Goal: Task Accomplishment & Management: Manage account settings

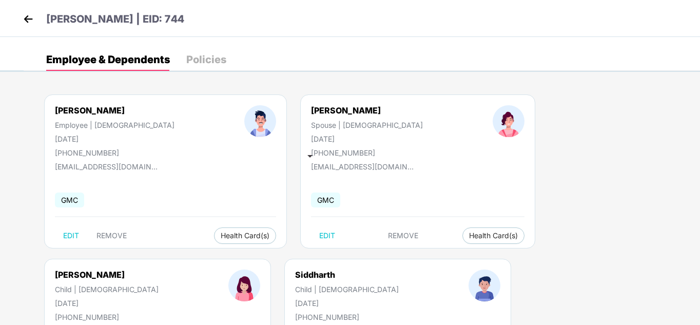
scroll to position [11, 0]
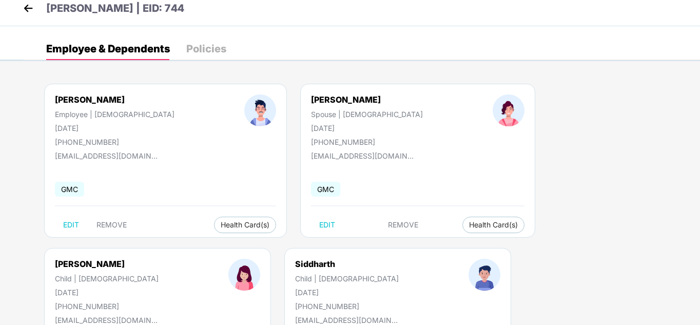
click at [24, 11] on img at bounding box center [28, 8] width 15 height 15
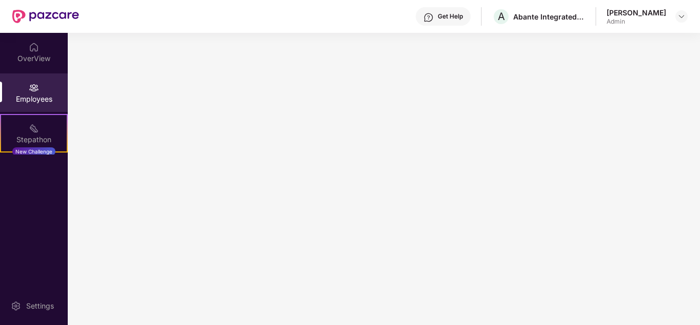
scroll to position [0, 0]
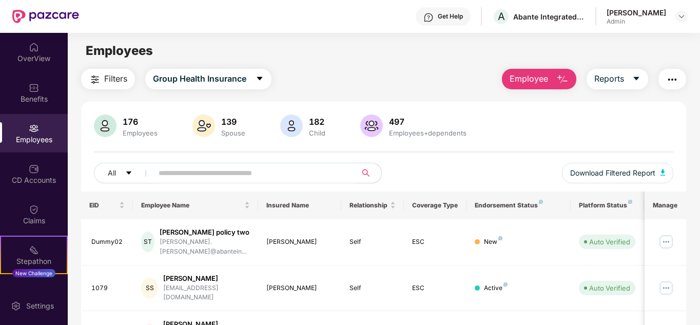
click at [245, 177] on input "text" at bounding box center [250, 172] width 184 height 15
click at [154, 175] on span at bounding box center [251, 173] width 210 height 21
type input "****"
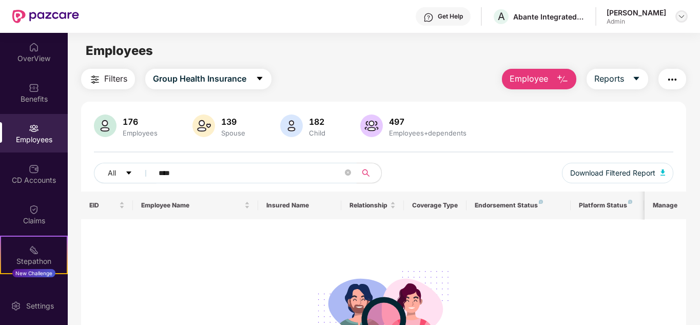
click at [679, 17] on img at bounding box center [681, 16] width 8 height 8
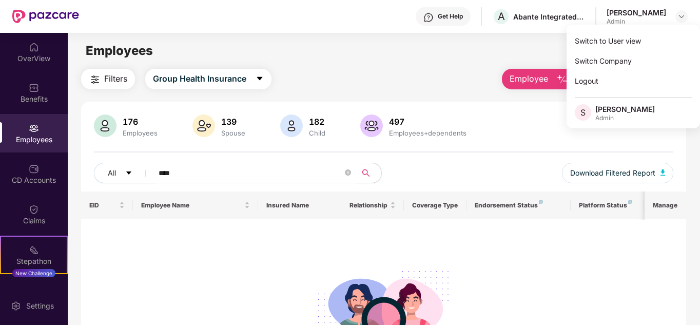
click at [502, 62] on main "Employees Filters Group Health Insurance Employee Reports 176 Employees 139 Spo…" at bounding box center [383, 195] width 631 height 325
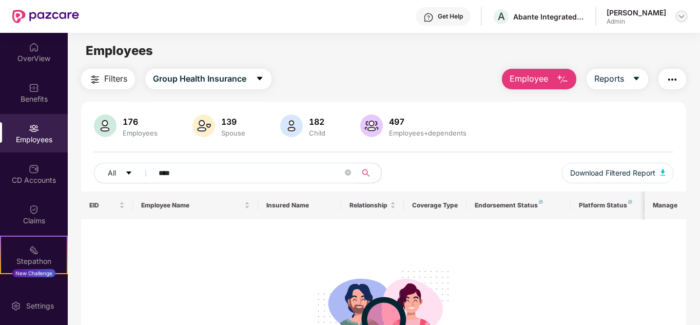
click at [682, 16] on img at bounding box center [681, 16] width 8 height 8
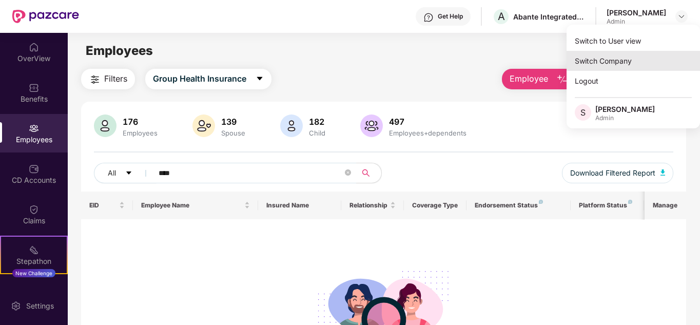
click at [623, 57] on div "Switch Company" at bounding box center [632, 61] width 133 height 20
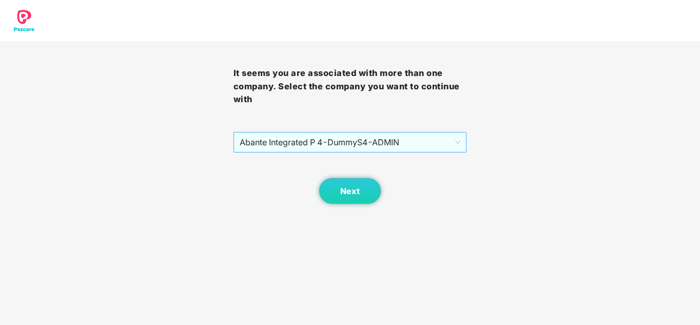
click at [364, 136] on span "Abante Integrated P 4 - DummyS4 - ADMIN" at bounding box center [350, 141] width 221 height 19
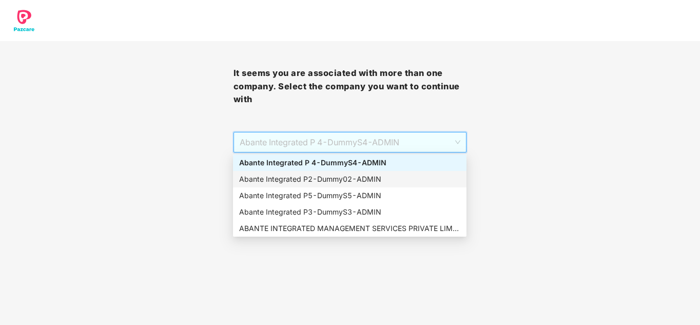
click at [313, 175] on div "Abante Integrated P2 - Dummy02 - ADMIN" at bounding box center [349, 178] width 221 height 11
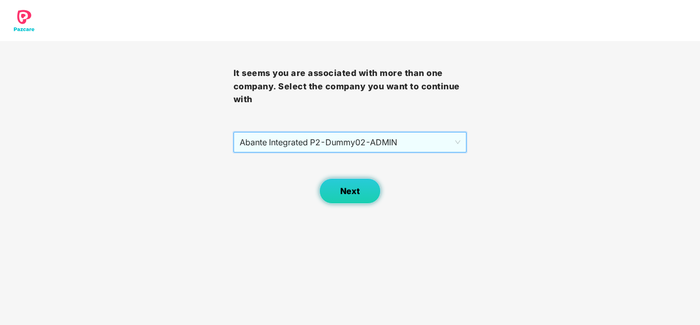
click at [337, 189] on button "Next" at bounding box center [350, 191] width 62 height 26
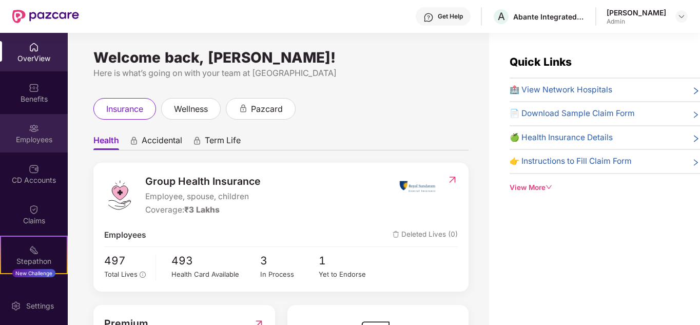
click at [32, 138] on div "Employees" at bounding box center [34, 139] width 68 height 10
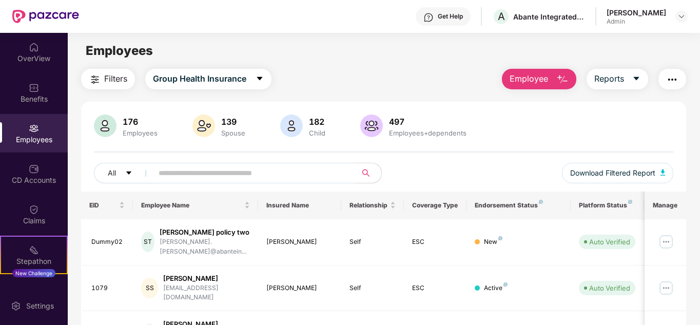
click at [189, 172] on input "text" at bounding box center [250, 172] width 184 height 15
type input "****"
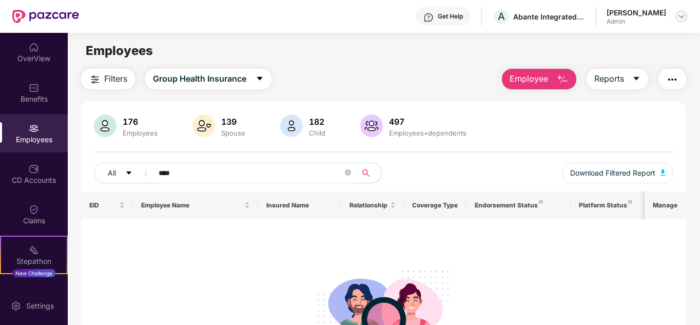
click at [679, 11] on div at bounding box center [681, 16] width 12 height 12
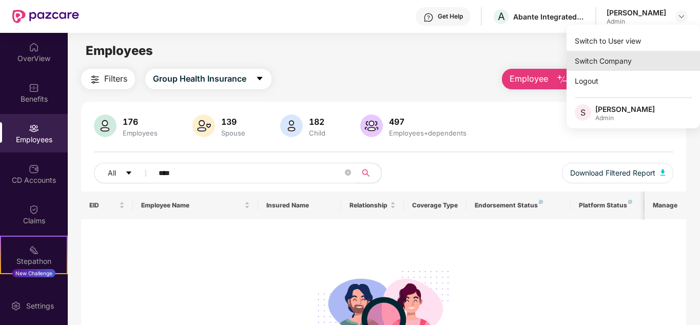
click at [644, 58] on div "Switch Company" at bounding box center [632, 61] width 133 height 20
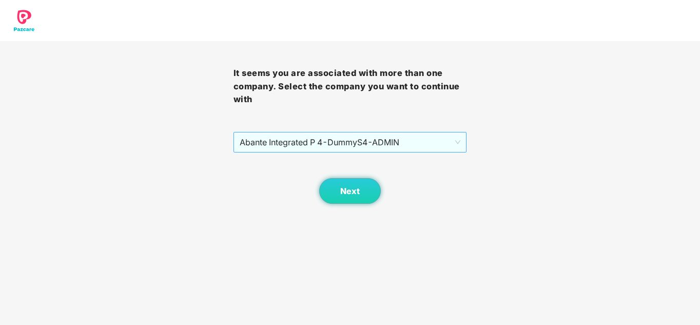
click at [433, 139] on span "Abante Integrated P 4 - DummyS4 - ADMIN" at bounding box center [350, 141] width 221 height 19
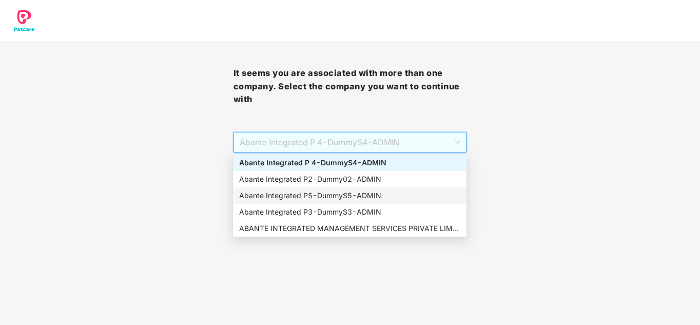
click at [355, 192] on div "Abante Integrated P5 - DummyS5 - ADMIN" at bounding box center [349, 195] width 221 height 11
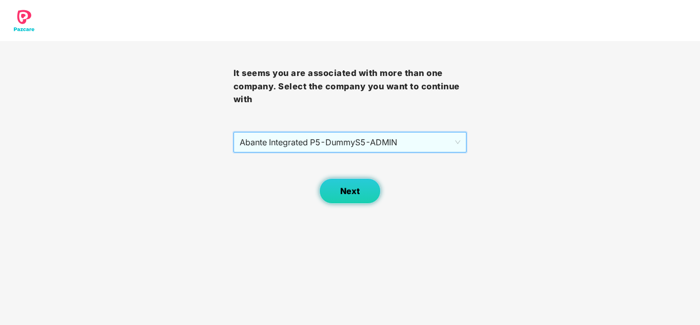
click at [345, 190] on span "Next" at bounding box center [349, 191] width 19 height 10
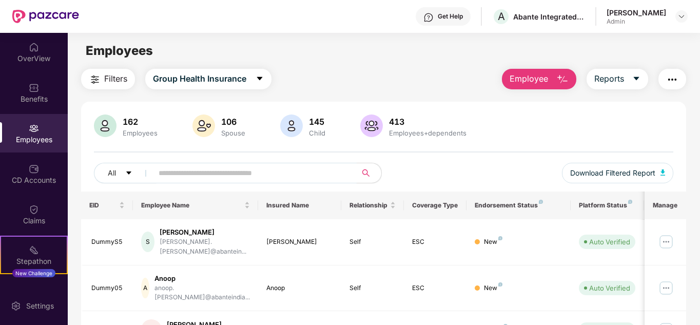
click at [189, 173] on input "text" at bounding box center [250, 172] width 184 height 15
type input "****"
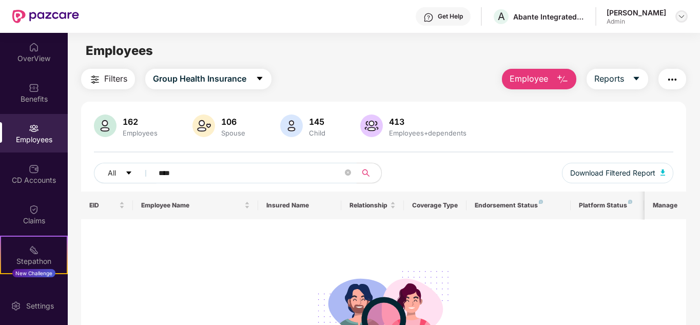
click at [681, 17] on img at bounding box center [681, 16] width 8 height 8
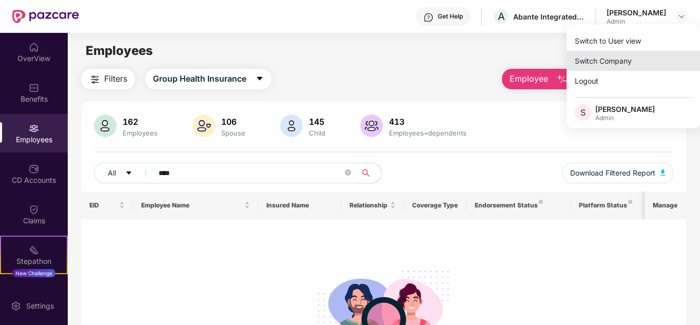
click at [620, 68] on div "Switch Company" at bounding box center [632, 61] width 133 height 20
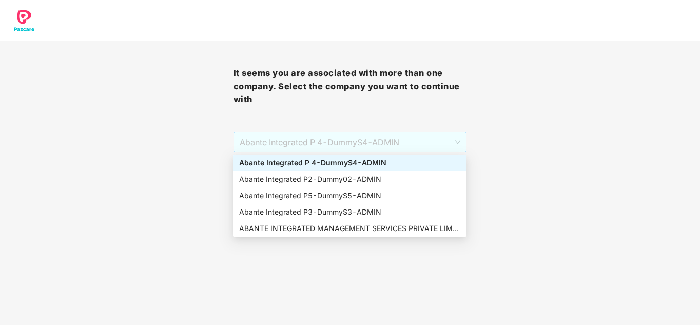
click at [343, 145] on span "Abante Integrated P 4 - DummyS4 - ADMIN" at bounding box center [350, 141] width 221 height 19
click at [349, 214] on div "Abante Integrated P3 - DummyS3 - ADMIN" at bounding box center [349, 211] width 221 height 11
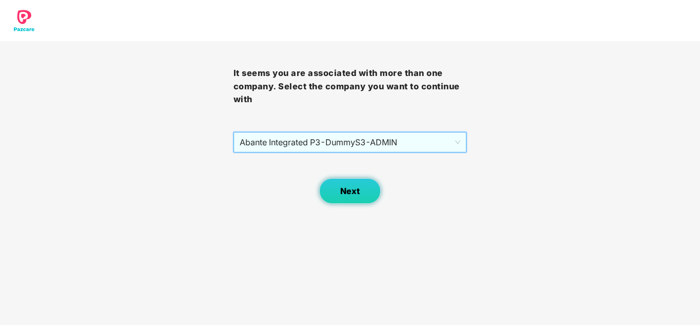
click at [350, 196] on button "Next" at bounding box center [350, 191] width 62 height 26
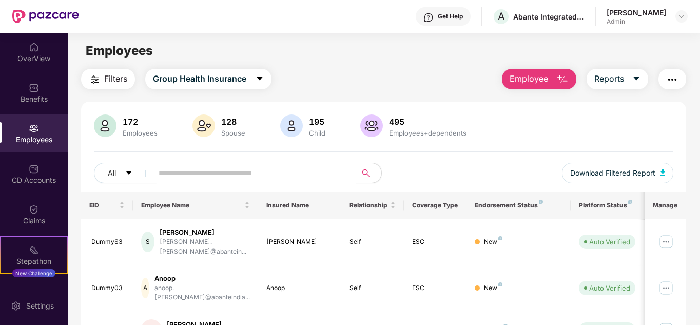
click at [175, 176] on input "text" at bounding box center [250, 172] width 184 height 15
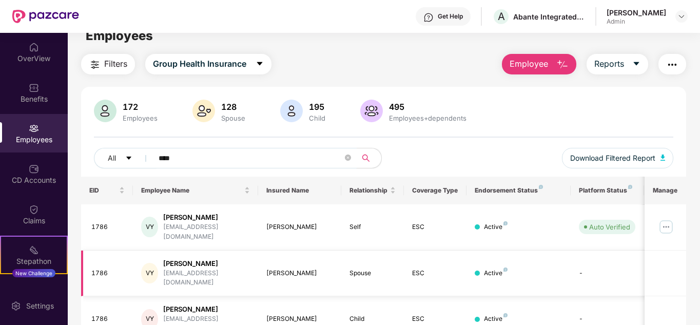
scroll to position [44, 0]
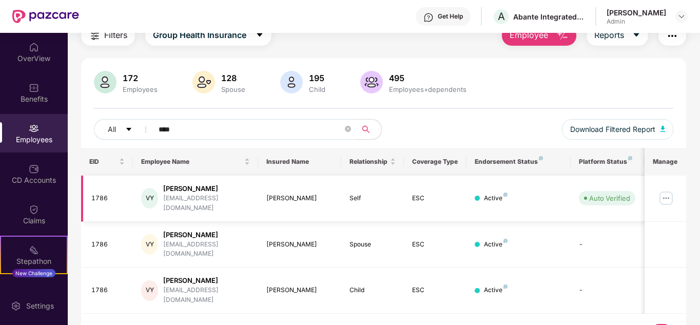
type input "****"
click at [668, 195] on img at bounding box center [665, 198] width 16 height 16
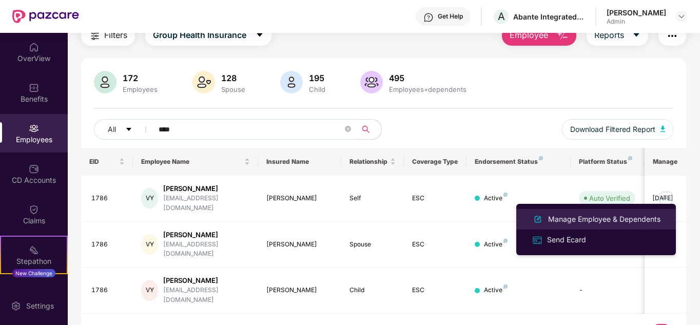
click at [597, 218] on div "Manage Employee & Dependents" at bounding box center [604, 218] width 116 height 11
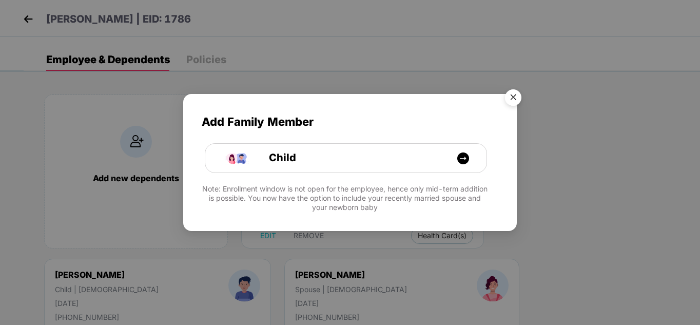
click at [512, 97] on img "Close" at bounding box center [513, 99] width 29 height 29
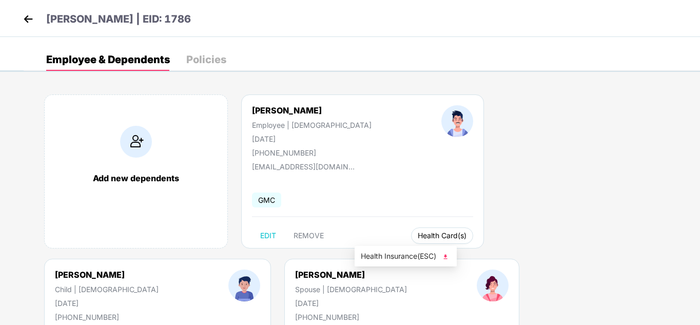
click at [417, 233] on span "Health Card(s)" at bounding box center [441, 235] width 49 height 5
click at [413, 234] on button "Health Card(s)" at bounding box center [442, 235] width 62 height 16
click at [447, 256] on img at bounding box center [445, 256] width 10 height 10
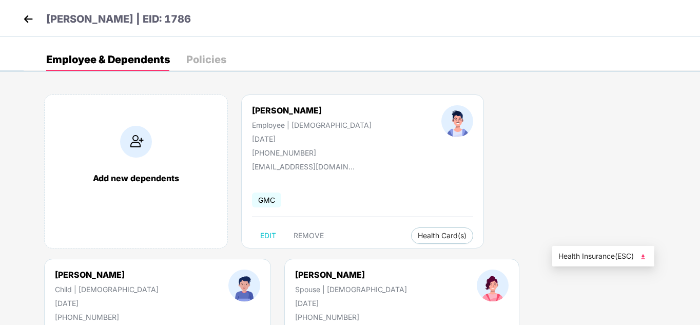
click at [646, 256] on img at bounding box center [642, 256] width 10 height 10
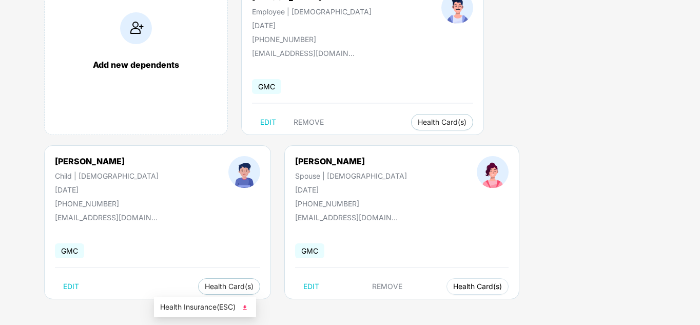
click at [453, 286] on span "Health Card(s)" at bounding box center [477, 286] width 49 height 5
click at [249, 304] on img at bounding box center [245, 307] width 10 height 10
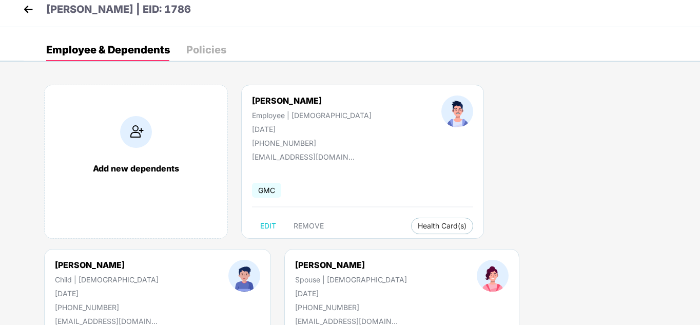
scroll to position [0, 0]
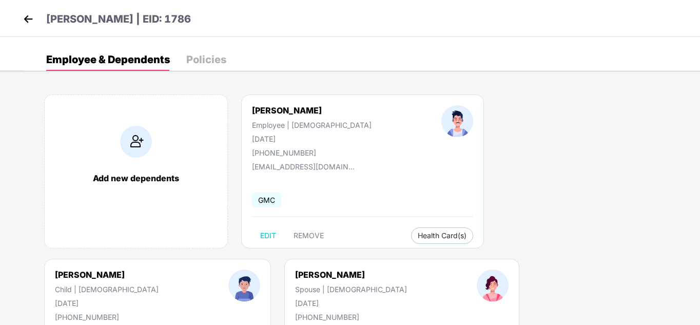
click at [29, 16] on img at bounding box center [28, 18] width 15 height 15
